Goal: Task Accomplishment & Management: Complete application form

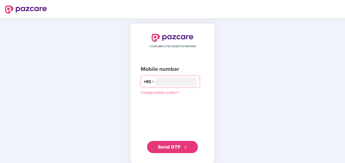
type input "**********"
click at [170, 146] on span "Send OTP" at bounding box center [169, 146] width 23 height 5
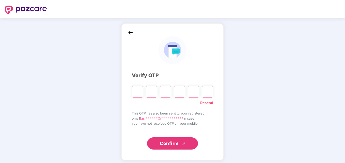
type input "*"
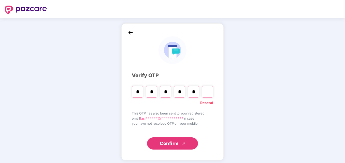
type input "*"
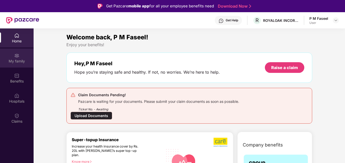
click at [15, 60] on div "My family" at bounding box center [17, 61] width 34 height 5
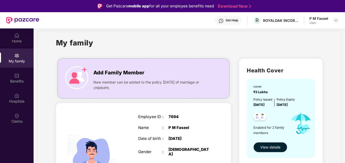
scroll to position [5, 0]
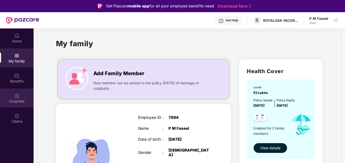
click at [23, 102] on div "Hospitals" at bounding box center [17, 101] width 34 height 5
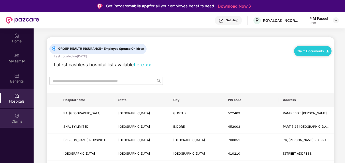
click at [16, 120] on div "Claims" at bounding box center [17, 121] width 34 height 5
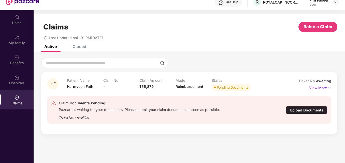
scroll to position [19, 0]
click at [291, 110] on div "Upload Documents" at bounding box center [307, 110] width 42 height 8
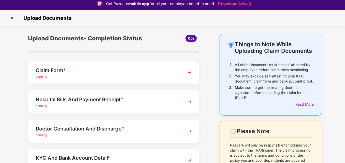
click at [159, 104] on div "pending" at bounding box center [107, 106] width 143 height 5
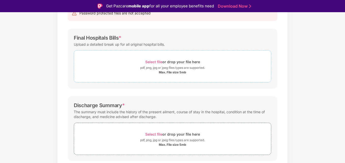
scroll to position [62, 0]
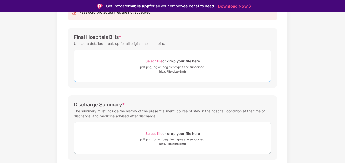
click at [169, 70] on div "Max. File size 5mb" at bounding box center [172, 72] width 27 height 4
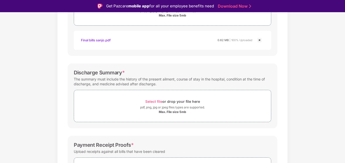
scroll to position [121, 0]
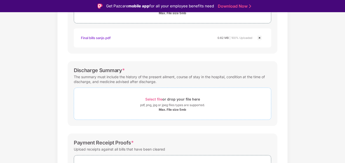
click at [177, 100] on div "Select file or drop your file here" at bounding box center [172, 99] width 55 height 7
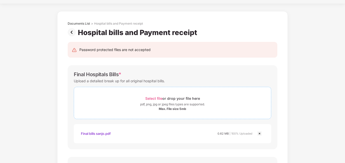
scroll to position [0, 0]
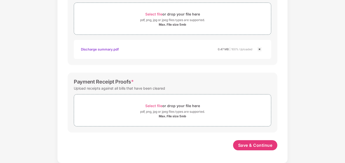
scroll to position [194, 0]
click at [156, 104] on span "Select file" at bounding box center [153, 105] width 17 height 4
click at [155, 112] on div "pdf, png, jpg or jpeg files types are supported." at bounding box center [172, 111] width 65 height 5
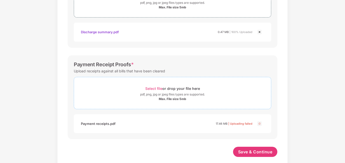
scroll to position [218, 0]
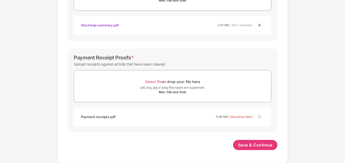
click at [260, 117] on img at bounding box center [259, 117] width 6 height 6
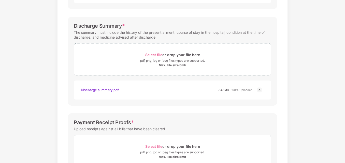
scroll to position [152, 0]
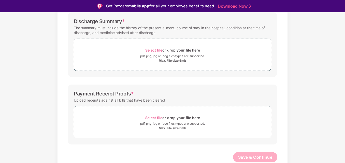
scroll to position [12, 0]
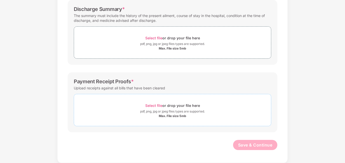
click at [150, 103] on span "Select file" at bounding box center [153, 105] width 17 height 4
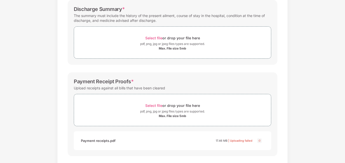
click at [257, 141] on img at bounding box center [259, 141] width 6 height 6
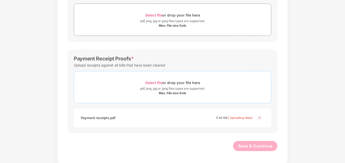
scroll to position [167, 0]
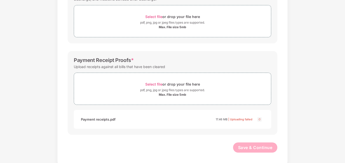
click at [258, 119] on img at bounding box center [259, 119] width 6 height 6
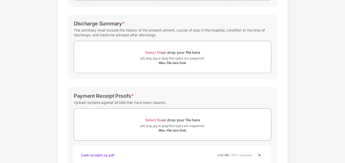
scroll to position [126, 0]
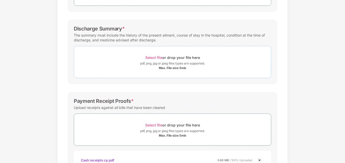
click at [154, 57] on span "Select file" at bounding box center [153, 57] width 17 height 4
click at [154, 58] on span "Select file" at bounding box center [153, 57] width 17 height 4
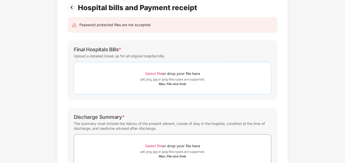
scroll to position [37, 0]
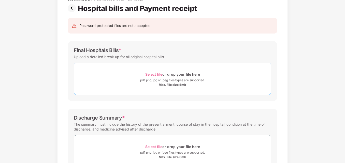
click at [157, 74] on span "Select file" at bounding box center [153, 74] width 17 height 4
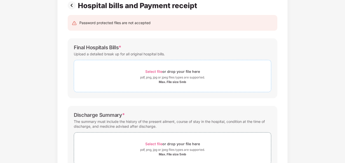
scroll to position [35, 0]
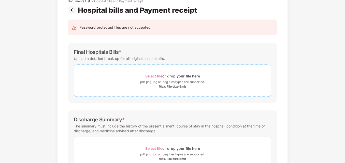
click at [155, 76] on span "Select file" at bounding box center [153, 76] width 17 height 4
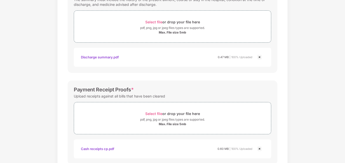
scroll to position [218, 0]
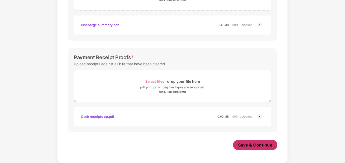
click at [258, 143] on span "Save & Continue" at bounding box center [255, 145] width 34 height 6
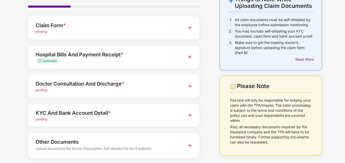
scroll to position [36, 0]
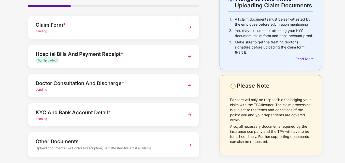
click at [147, 85] on div "Doctor Consultation And Discharge *" at bounding box center [107, 83] width 143 height 8
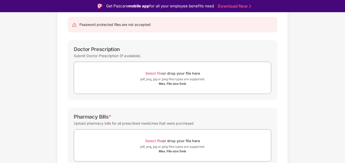
scroll to position [47, 0]
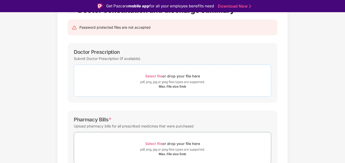
click at [154, 76] on span "Select file" at bounding box center [153, 76] width 17 height 4
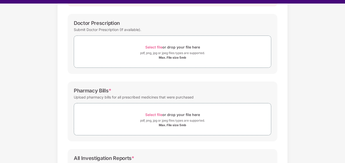
scroll to position [0, 0]
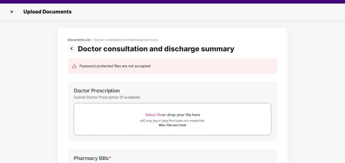
click at [69, 46] on img at bounding box center [73, 48] width 10 height 8
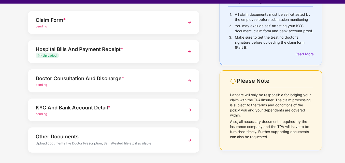
scroll to position [45, 0]
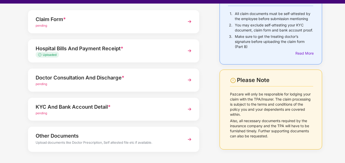
click at [161, 111] on div "pending" at bounding box center [107, 113] width 143 height 5
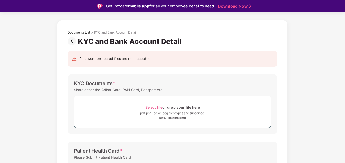
scroll to position [0, 0]
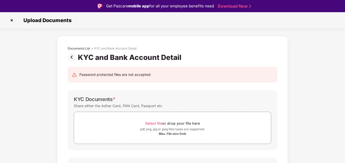
click at [11, 20] on img at bounding box center [12, 20] width 8 height 8
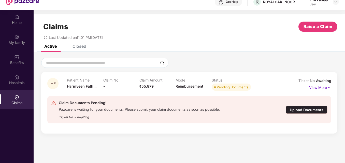
click at [214, 88] on span "Pending Documents" at bounding box center [231, 87] width 39 height 7
click at [323, 88] on p "View More" at bounding box center [320, 87] width 22 height 7
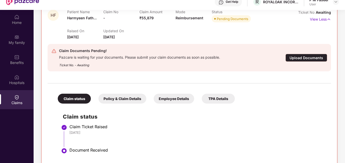
scroll to position [28, 0]
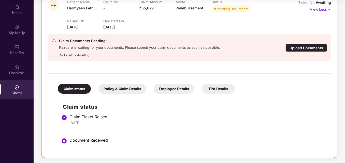
click at [104, 140] on div "Document Received" at bounding box center [197, 140] width 256 height 5
click at [133, 88] on div "Policy & Claim Details" at bounding box center [122, 89] width 48 height 10
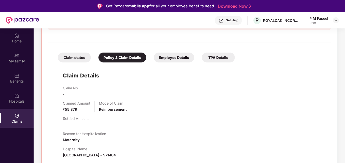
scroll to position [128, 0]
click at [178, 61] on div "Employee Details" at bounding box center [174, 58] width 40 height 10
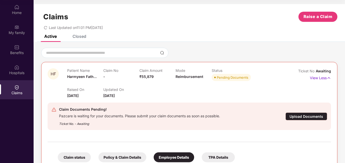
scroll to position [0, 0]
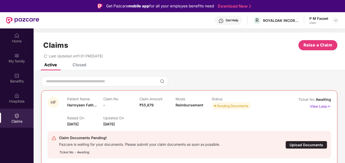
click at [25, 123] on div "Claims" at bounding box center [17, 121] width 34 height 5
click at [19, 115] on img at bounding box center [16, 115] width 5 height 5
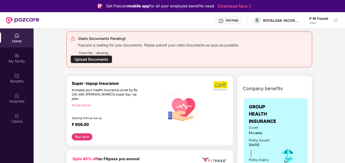
scroll to position [34, 0]
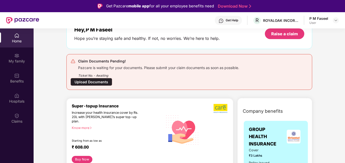
click at [103, 83] on div "Upload Documents" at bounding box center [91, 82] width 42 height 8
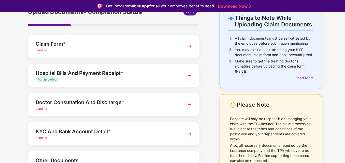
scroll to position [32, 0]
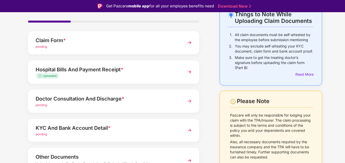
click at [106, 103] on div "pending" at bounding box center [107, 105] width 143 height 5
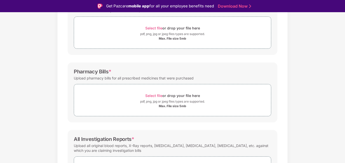
scroll to position [96, 0]
click at [155, 31] on div "Select file or drop your file here" at bounding box center [172, 27] width 55 height 7
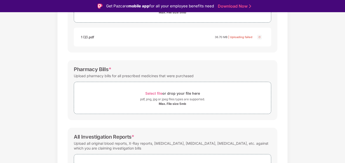
scroll to position [123, 0]
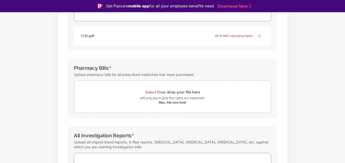
click at [158, 91] on span "Select file" at bounding box center [153, 92] width 17 height 4
click at [150, 92] on span "Select file" at bounding box center [153, 92] width 17 height 4
click at [153, 90] on span "Select file" at bounding box center [153, 92] width 17 height 4
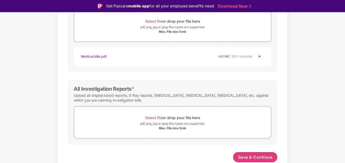
scroll to position [194, 0]
click at [251, 160] on span "Save & Continue" at bounding box center [255, 158] width 34 height 6
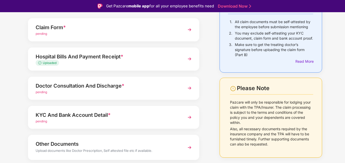
scroll to position [46, 0]
click at [146, 94] on div "pending" at bounding box center [107, 92] width 143 height 5
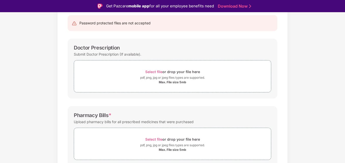
scroll to position [42, 0]
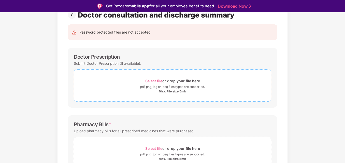
click at [157, 80] on span "Select file" at bounding box center [153, 81] width 17 height 4
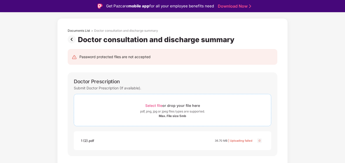
scroll to position [18, 0]
